Goal: Task Accomplishment & Management: Use online tool/utility

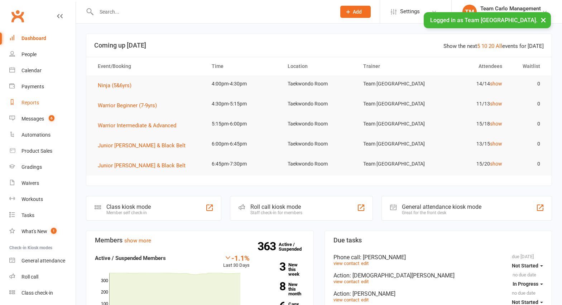
click at [30, 103] on div "Reports" at bounding box center [30, 103] width 18 height 6
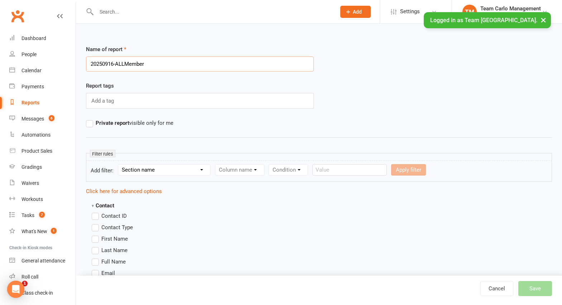
type input "20250916-ALLMembers"
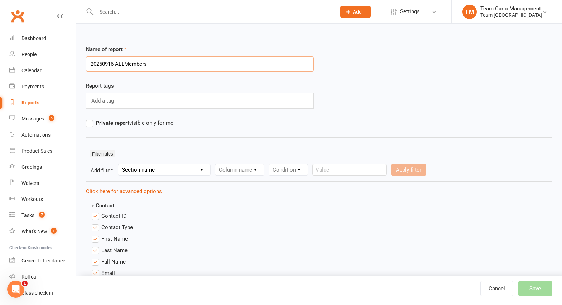
scroll to position [762, 0]
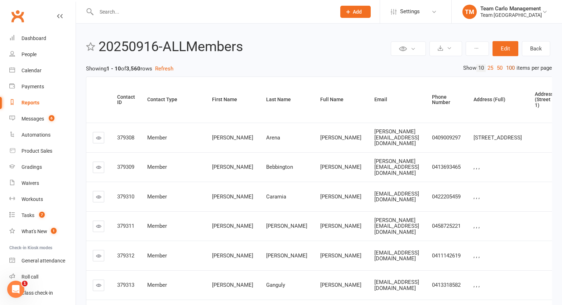
click at [508, 68] on link "100" at bounding box center [510, 68] width 12 height 8
